Goal: Navigation & Orientation: Find specific page/section

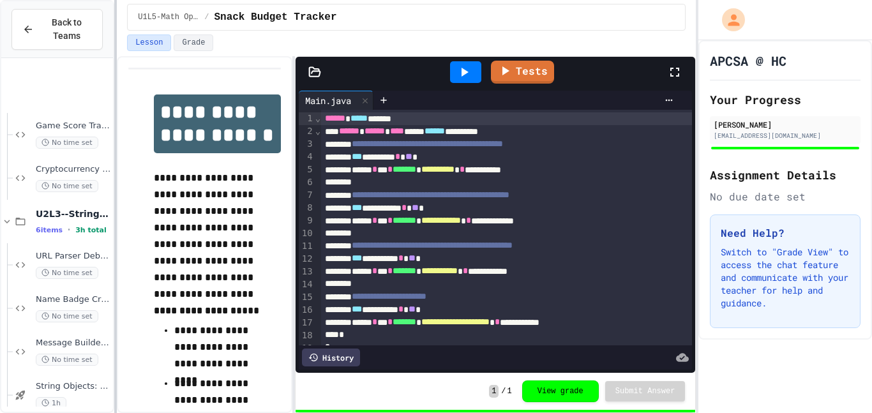
scroll to position [1191, 0]
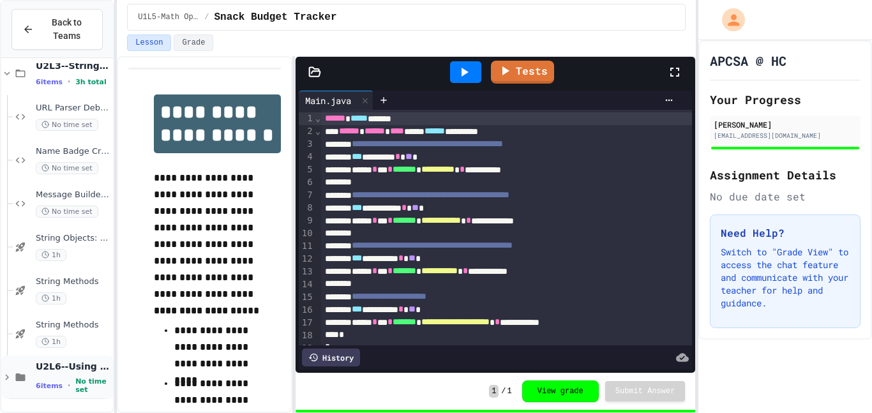
click at [12, 377] on icon at bounding box center [6, 377] width 11 height 11
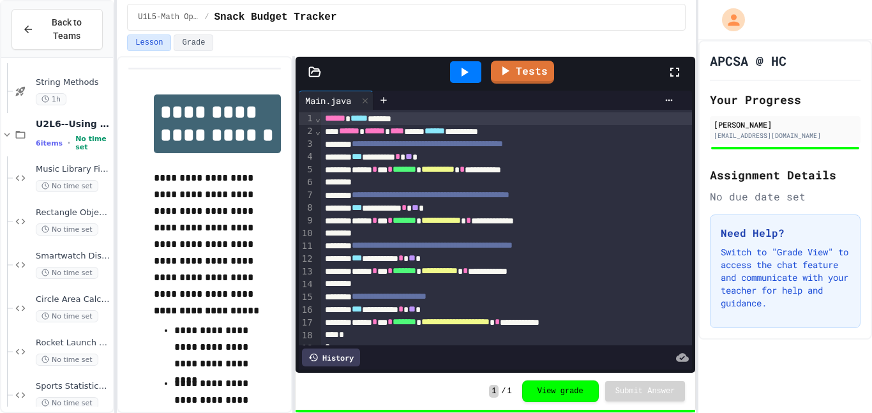
scroll to position [1452, 0]
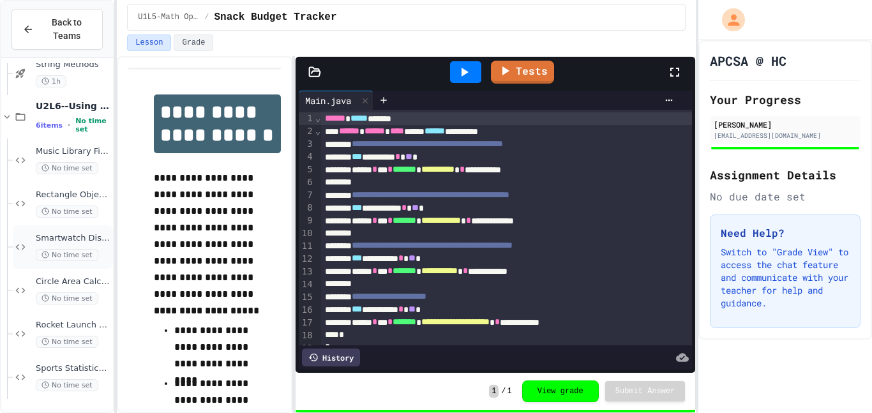
click at [81, 244] on div "Smartwatch Display Fixer No time set" at bounding box center [73, 247] width 75 height 28
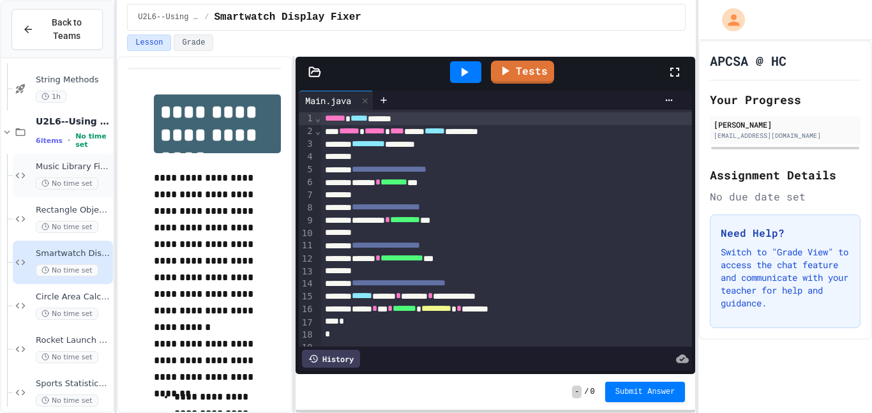
scroll to position [1361, 0]
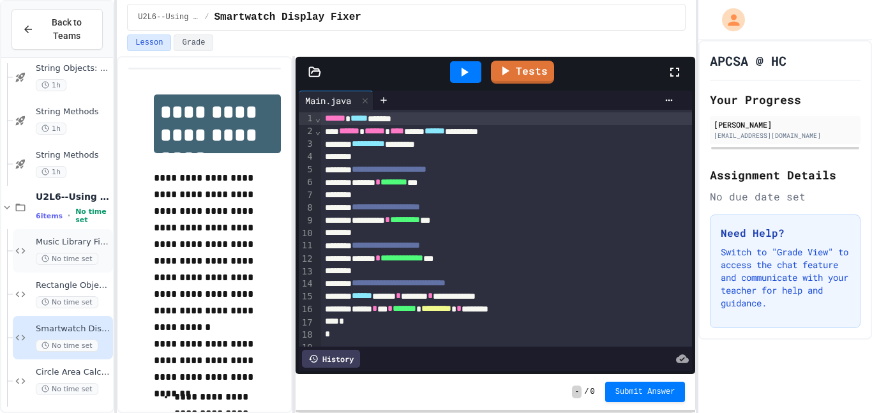
click at [77, 248] on div "Music Library Fixer No time set" at bounding box center [73, 251] width 75 height 28
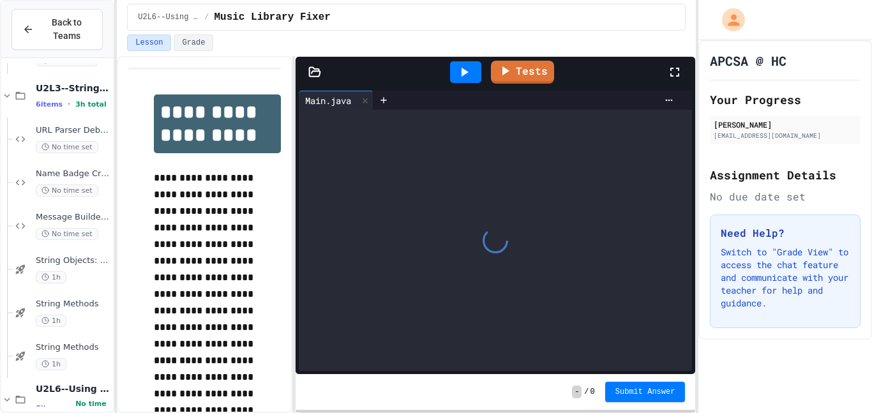
scroll to position [1167, 0]
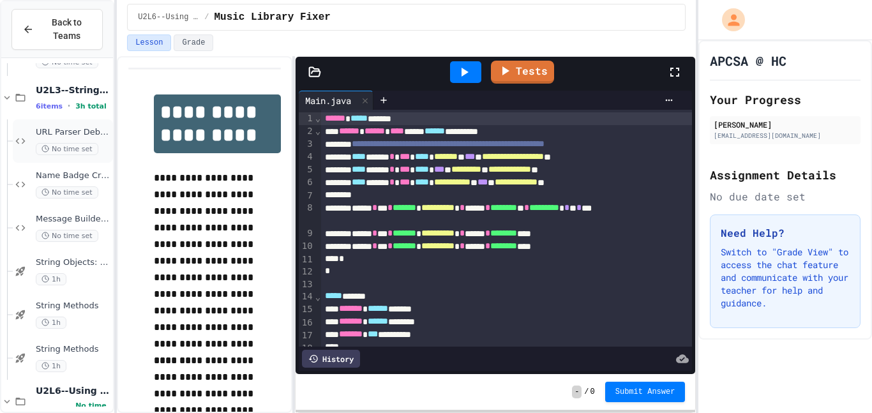
click at [47, 130] on span "URL Parser Debugger" at bounding box center [73, 132] width 75 height 11
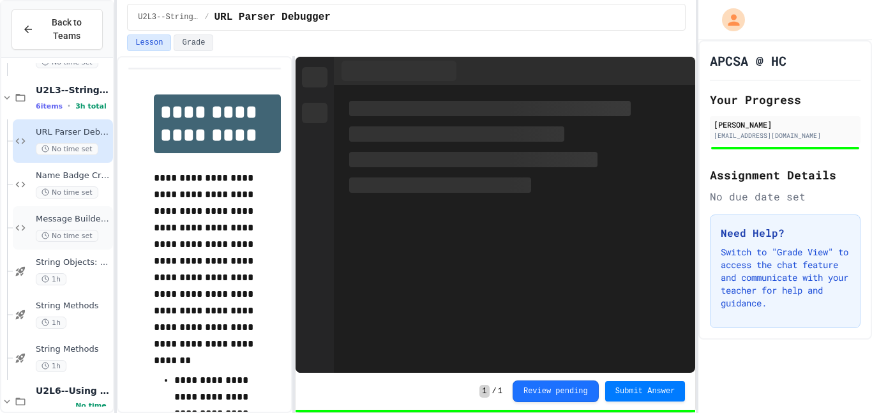
click at [81, 218] on span "Message Builder Fix" at bounding box center [73, 219] width 75 height 11
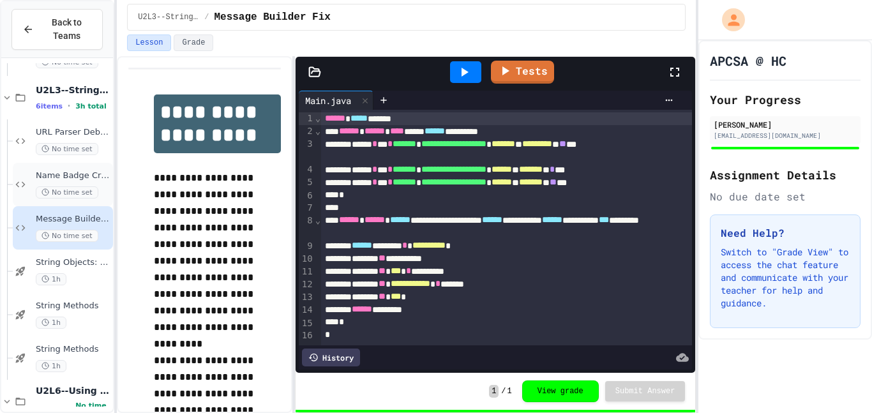
click at [77, 184] on div "Name Badge Creator No time set" at bounding box center [73, 184] width 75 height 28
